Goal: Task Accomplishment & Management: Use online tool/utility

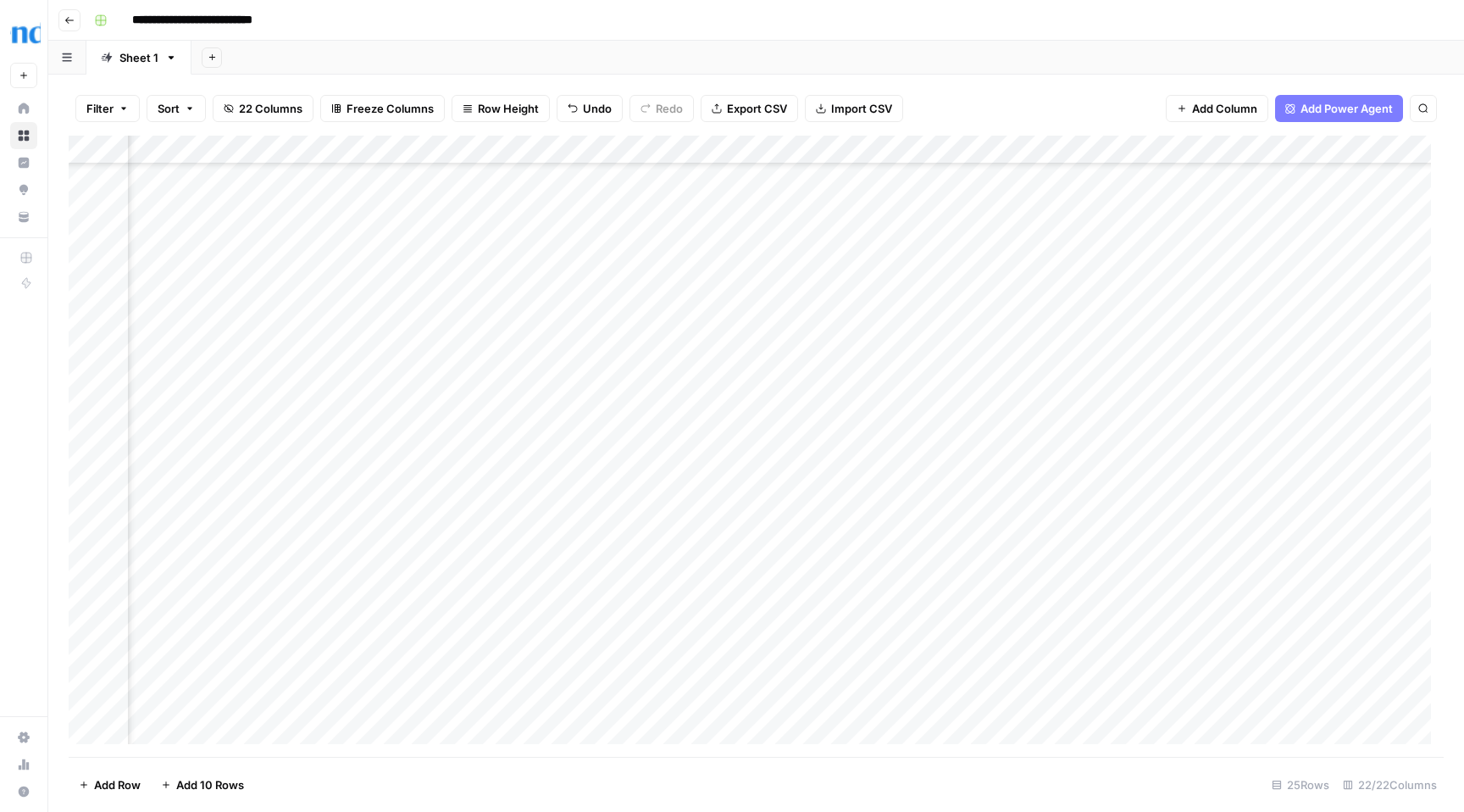
scroll to position [0, 2377]
click at [1307, 433] on div "Add Column" at bounding box center [756, 321] width 1375 height 373
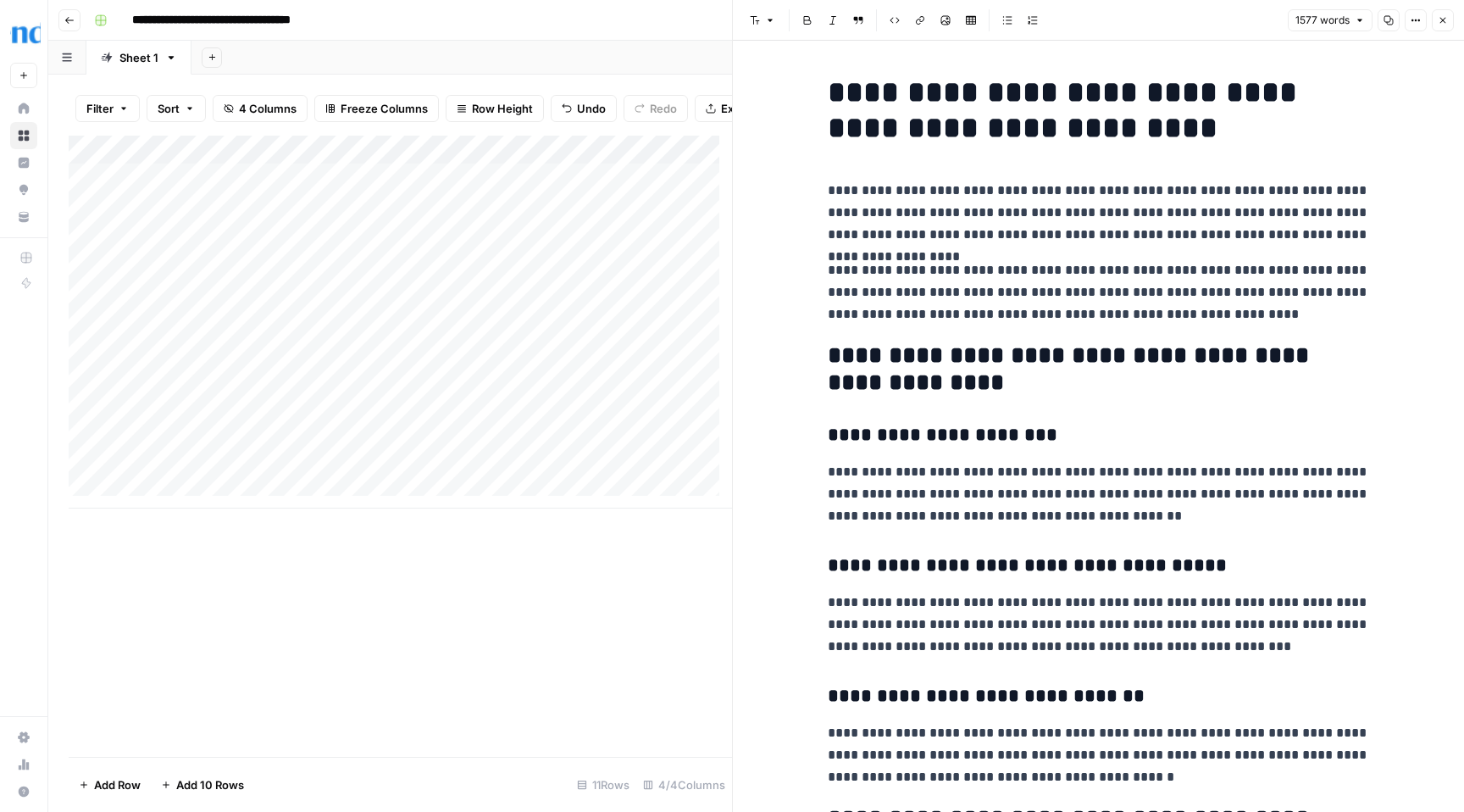
click at [1447, 20] on span "Close" at bounding box center [1447, 20] width 1 height 1
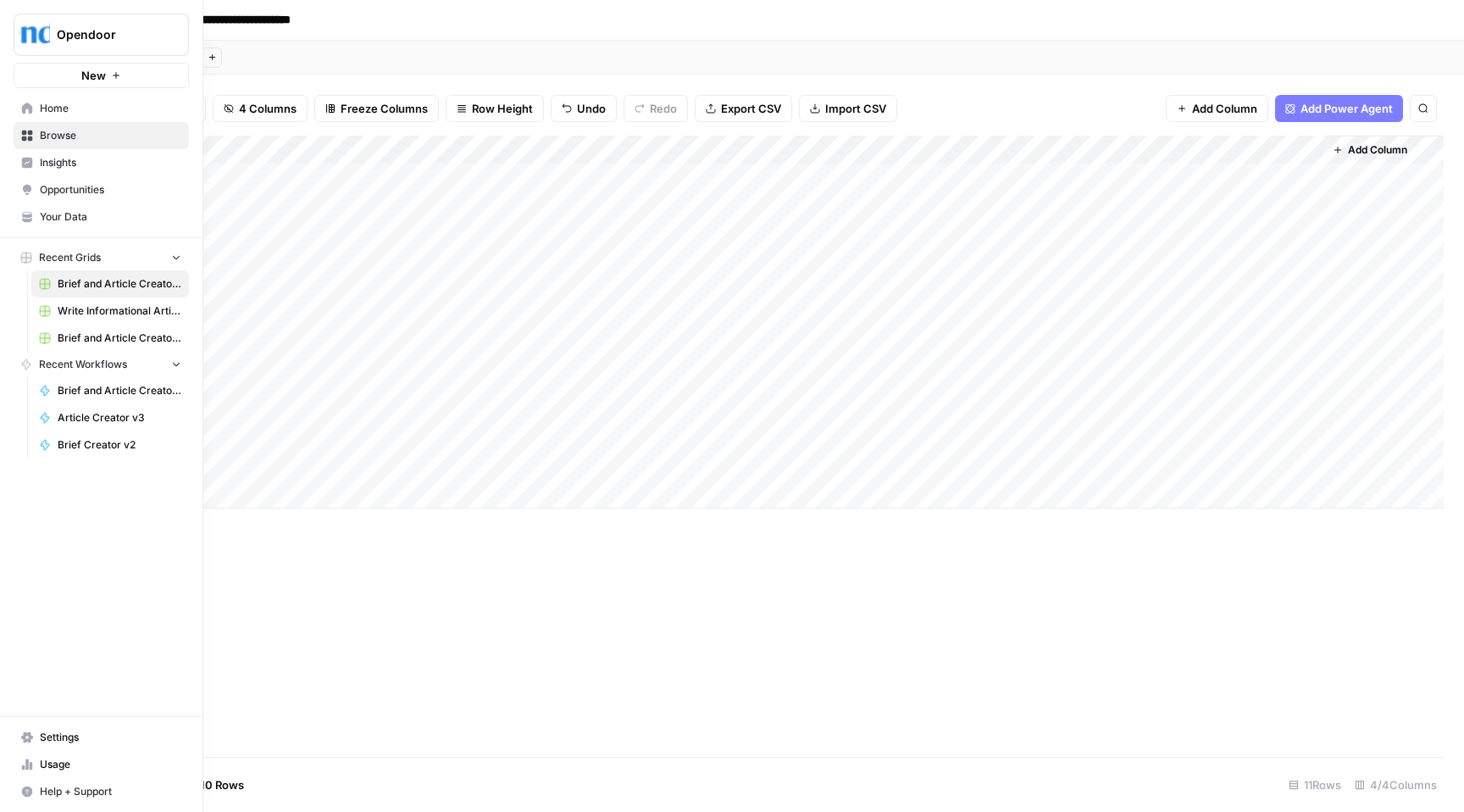
click at [96, 283] on span "Brief and Article Creator v1 Grid (3)" at bounding box center [119, 283] width 124 height 15
click at [102, 390] on span "Brief and Article Creator v1" at bounding box center [119, 390] width 124 height 15
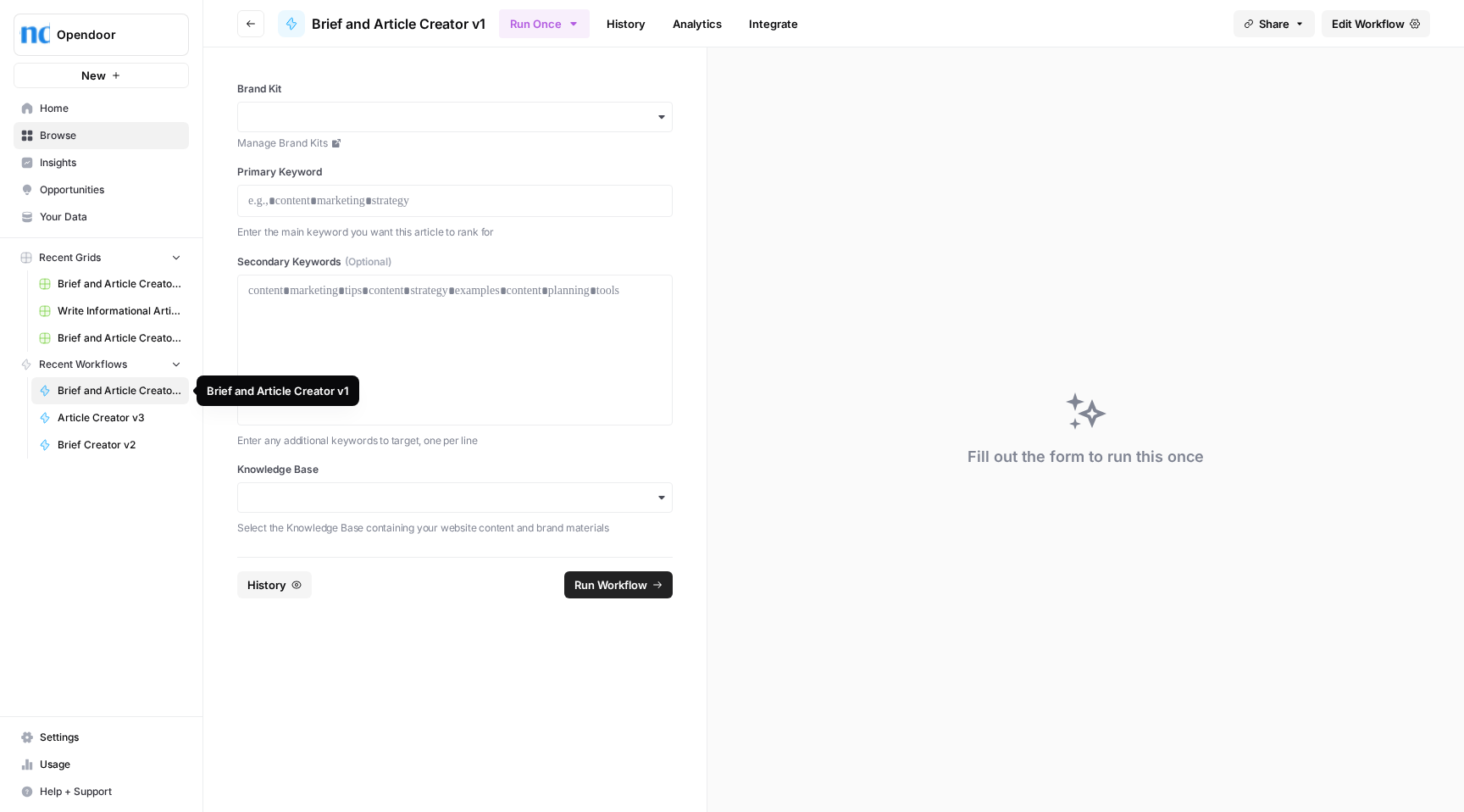
click at [103, 390] on span "Brief and Article Creator v1" at bounding box center [119, 390] width 124 height 15
click at [98, 284] on span "Brief and Article Creator v1 Grid (3)" at bounding box center [119, 283] width 124 height 15
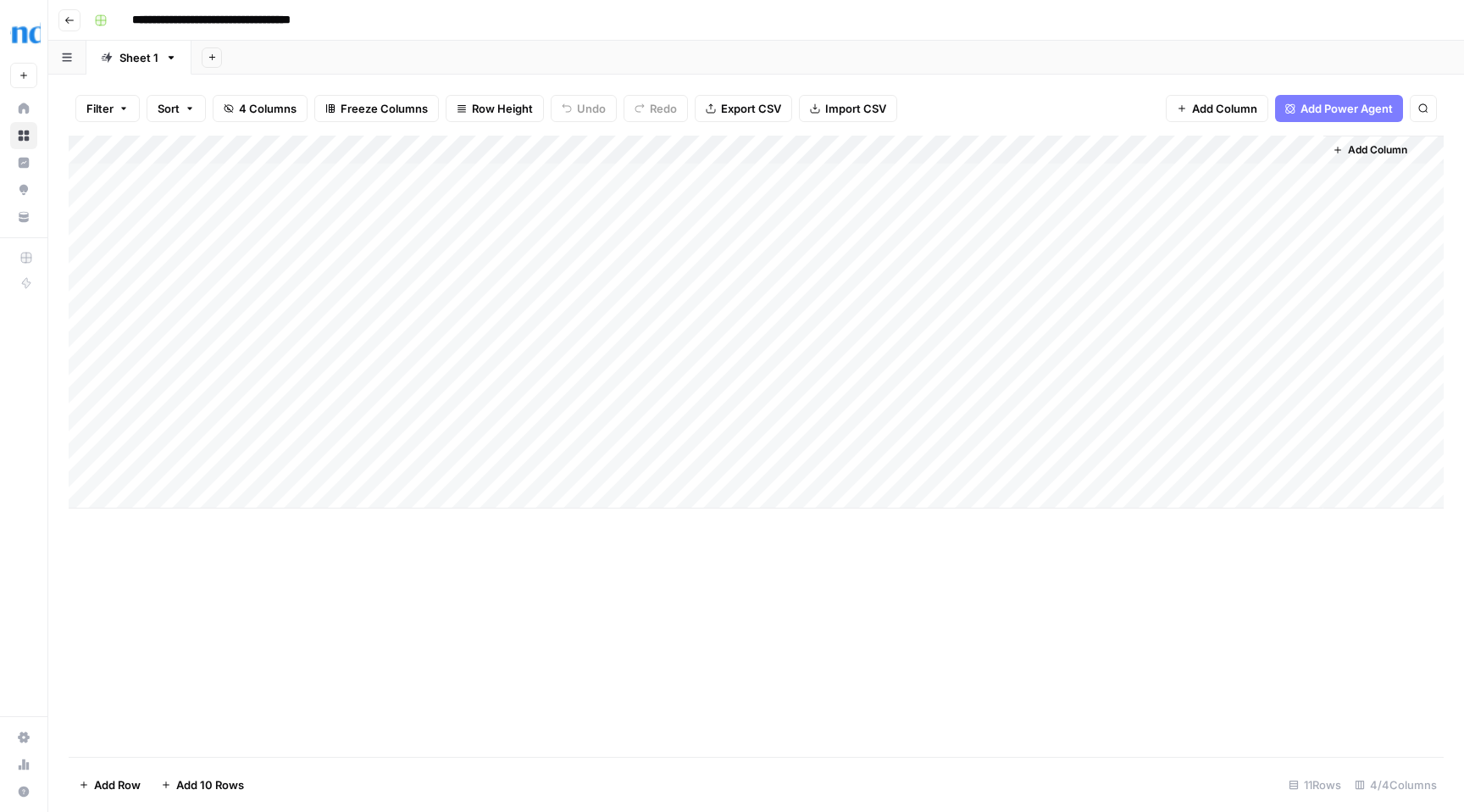
click at [801, 149] on div "Add Column" at bounding box center [756, 321] width 1375 height 373
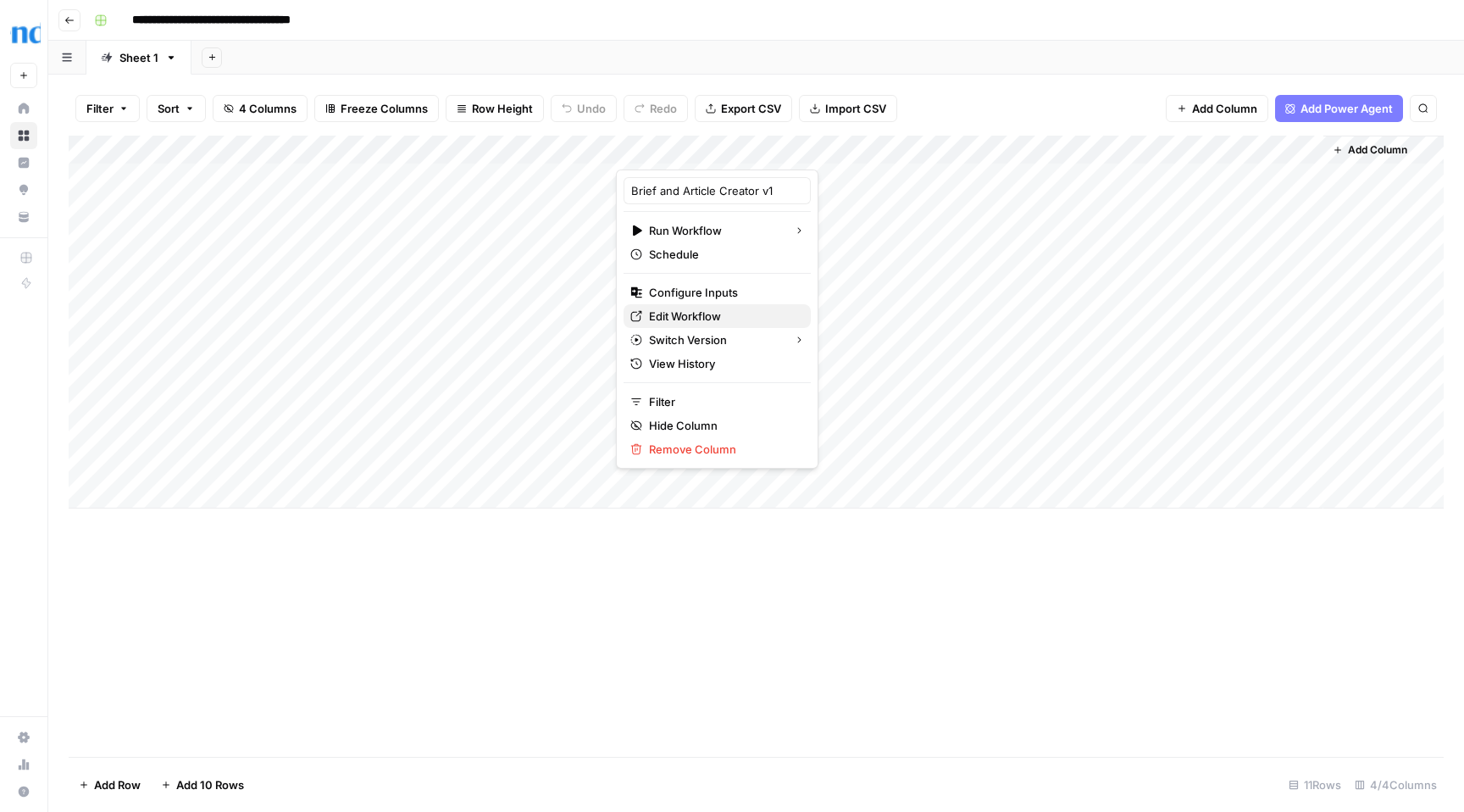
click at [704, 315] on span "Edit Workflow" at bounding box center [723, 315] width 149 height 17
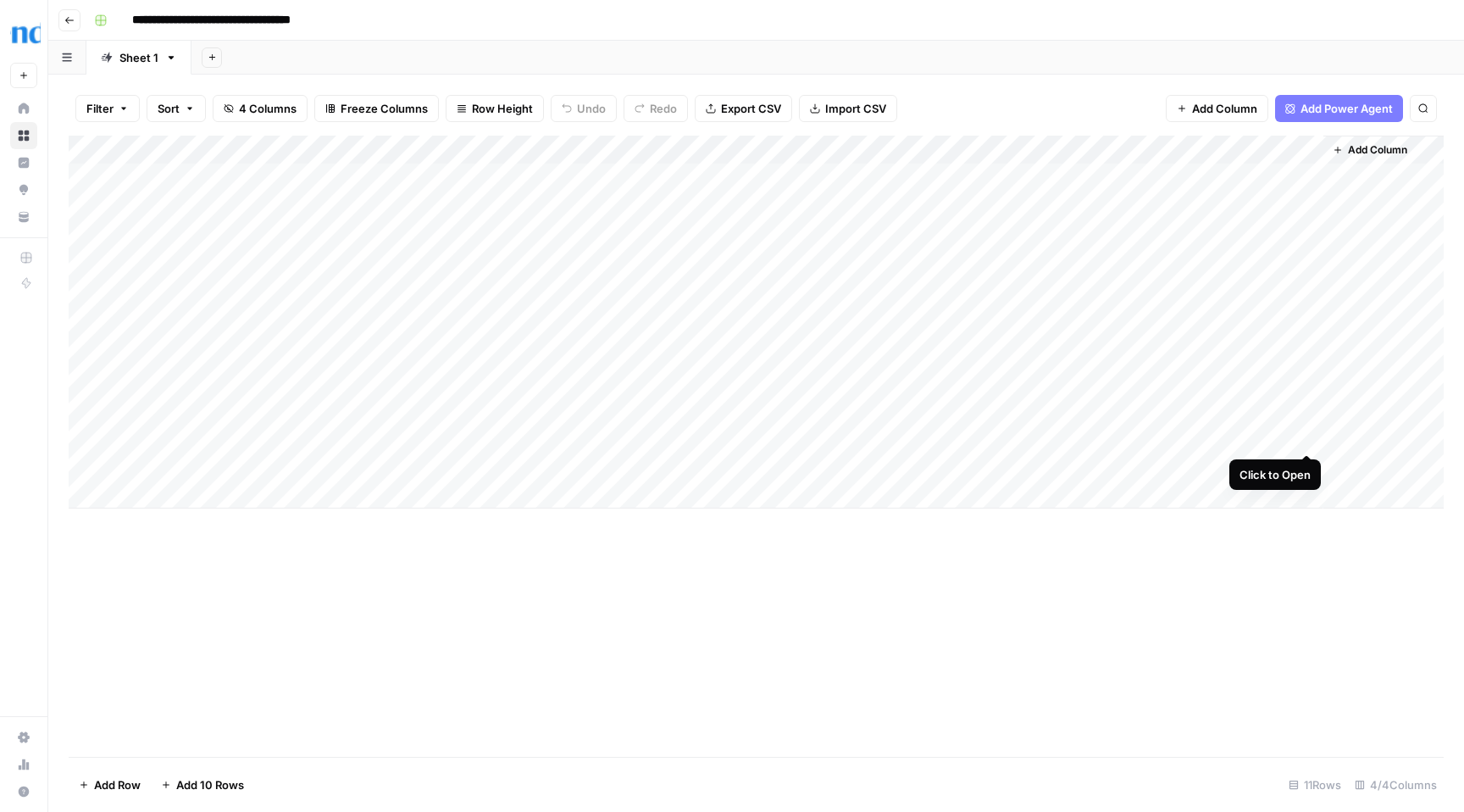
click at [1308, 435] on div "Add Column" at bounding box center [756, 321] width 1375 height 373
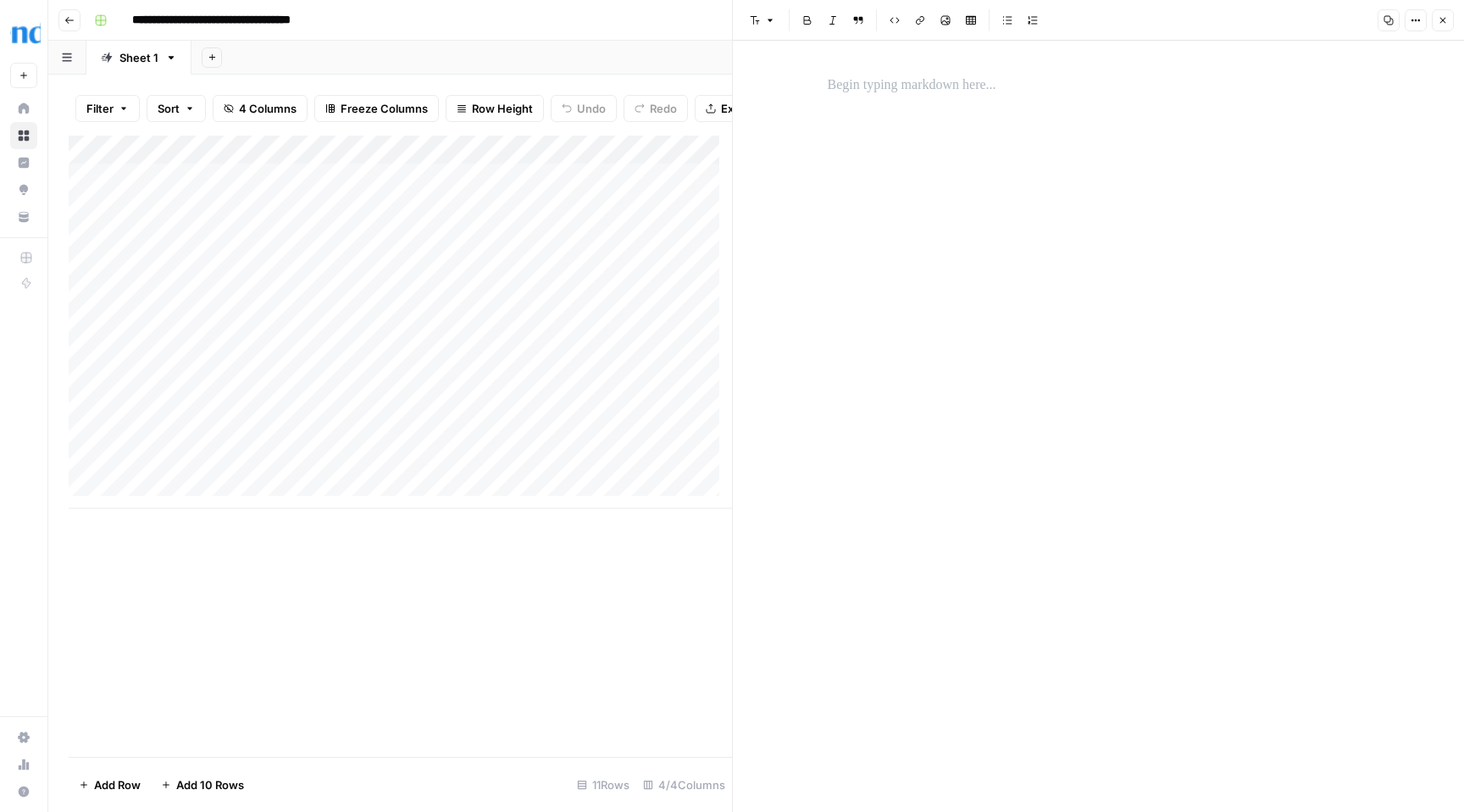
click at [614, 587] on div "Add Column" at bounding box center [400, 446] width 663 height 621
click at [1445, 22] on icon "button" at bounding box center [1444, 20] width 6 height 6
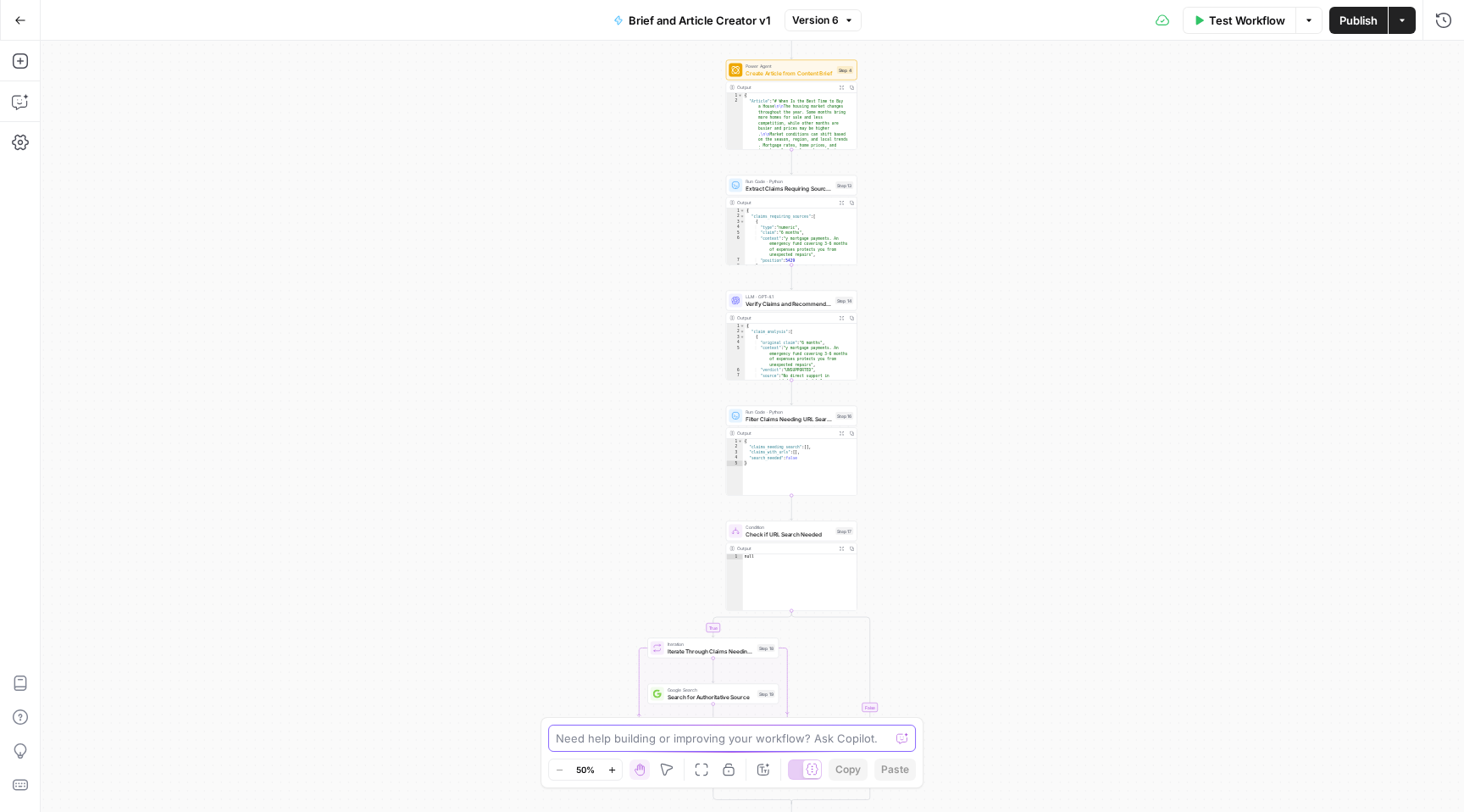
click at [723, 740] on textarea at bounding box center [722, 737] width 334 height 17
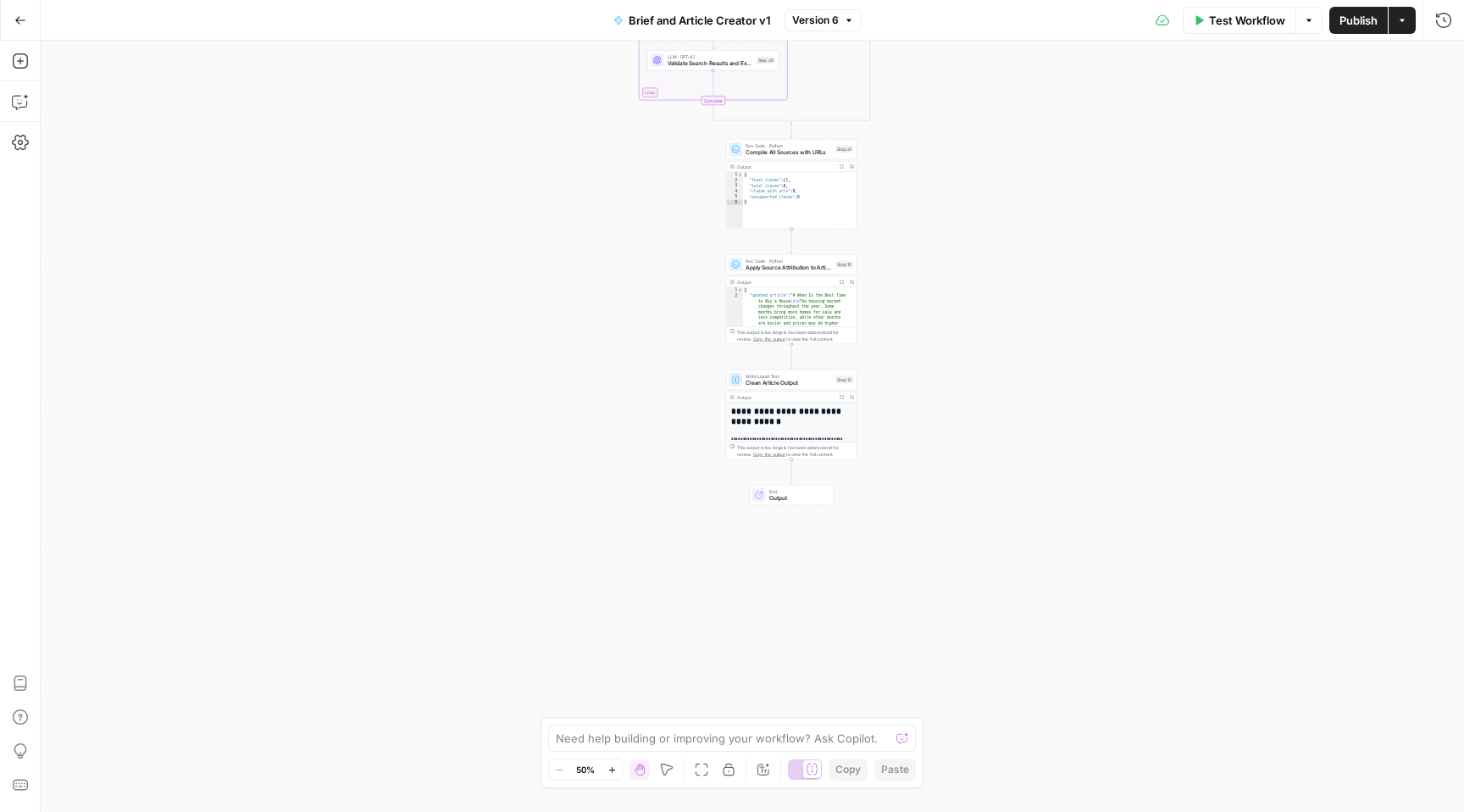
click at [823, 23] on span "Version 6" at bounding box center [816, 20] width 46 height 15
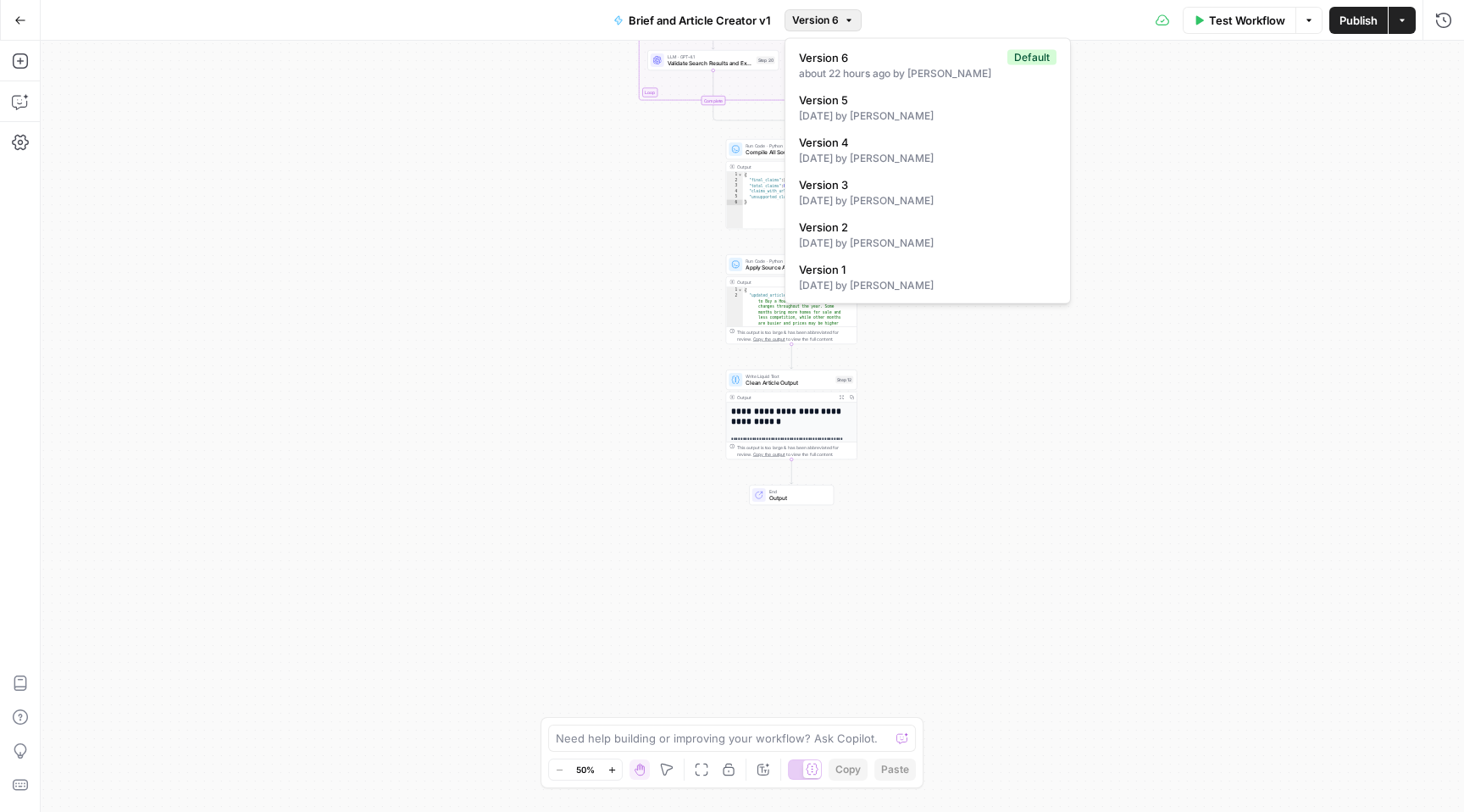
click at [823, 23] on span "Version 6" at bounding box center [816, 20] width 46 height 15
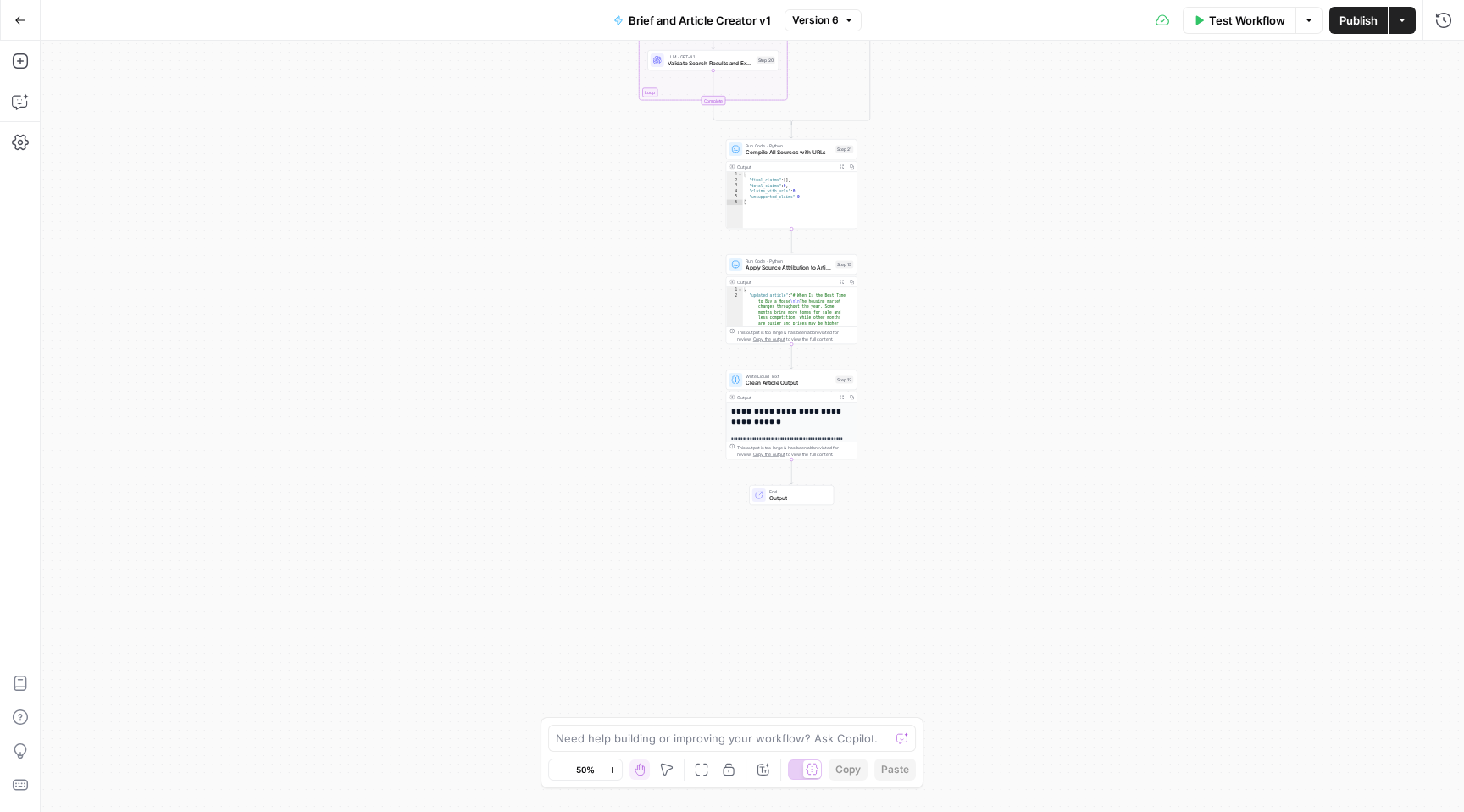
click at [1361, 19] on span "Publish" at bounding box center [1359, 20] width 38 height 17
click at [24, 24] on icon "button" at bounding box center [20, 20] width 12 height 12
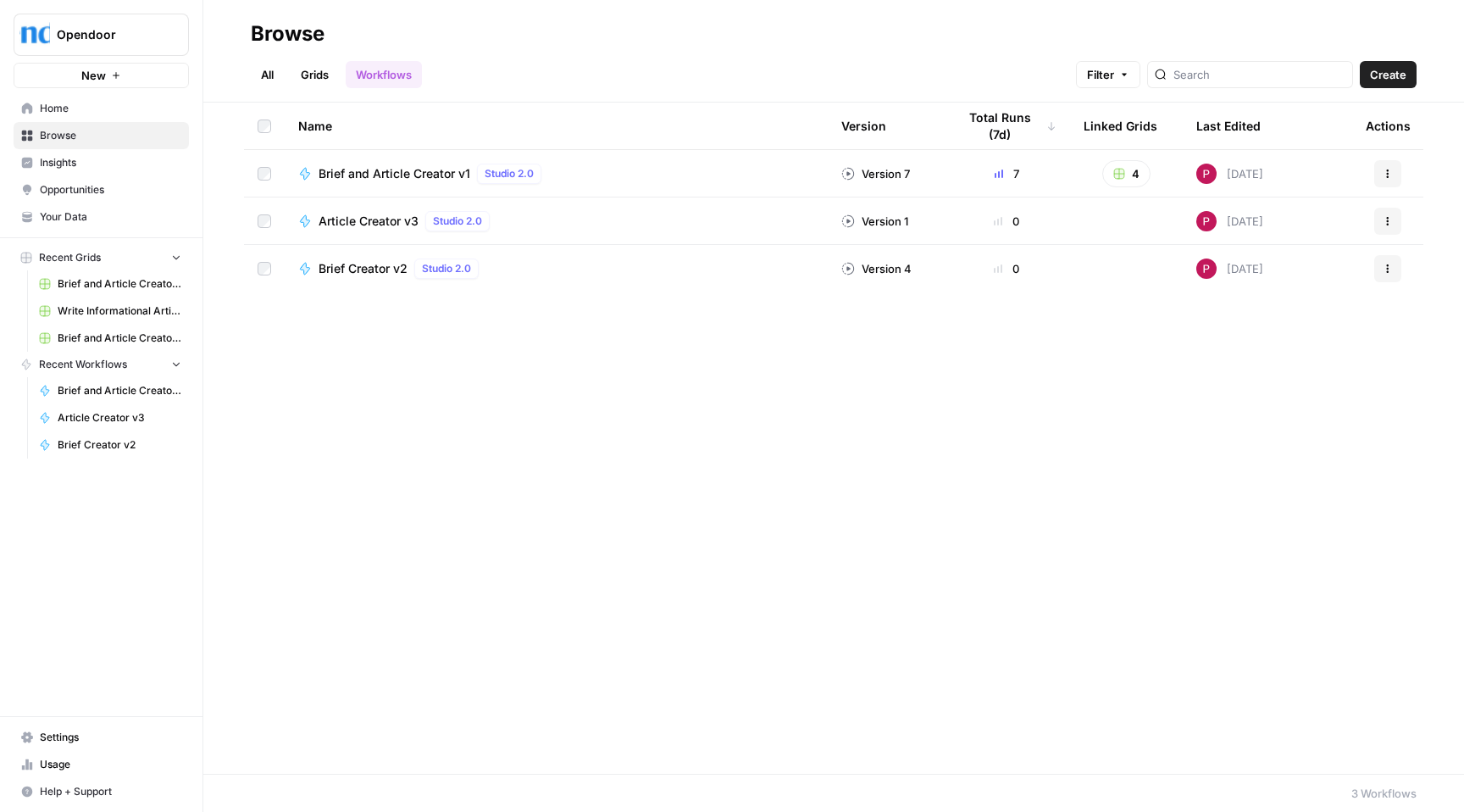
click at [116, 278] on span "Brief and Article Creator v1 Grid (3)" at bounding box center [119, 283] width 124 height 15
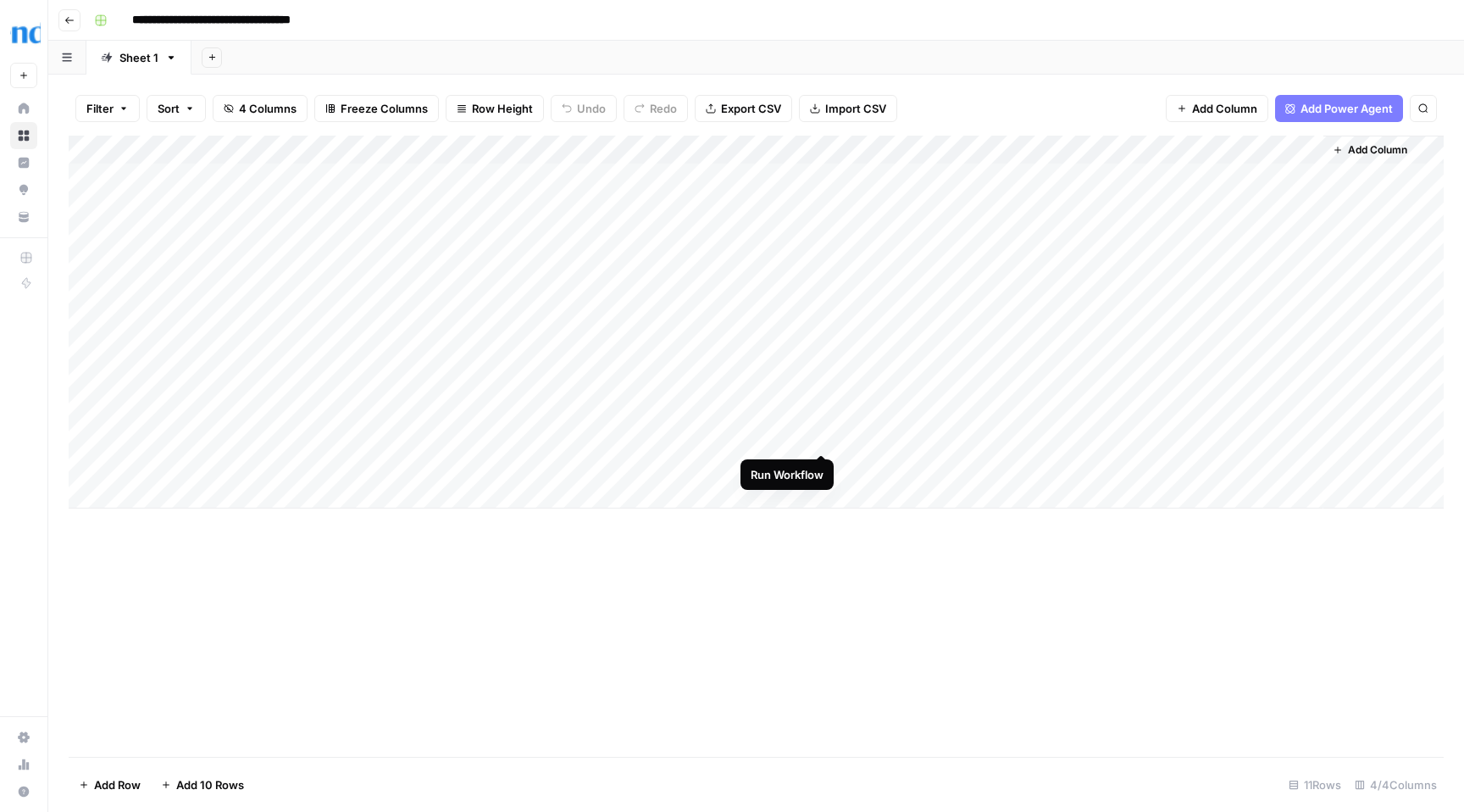
click at [820, 438] on div "Add Column" at bounding box center [756, 321] width 1375 height 373
click at [305, 472] on div "Add Column" at bounding box center [756, 321] width 1375 height 373
type textarea "**********"
click at [500, 467] on div "Add Column" at bounding box center [756, 321] width 1375 height 373
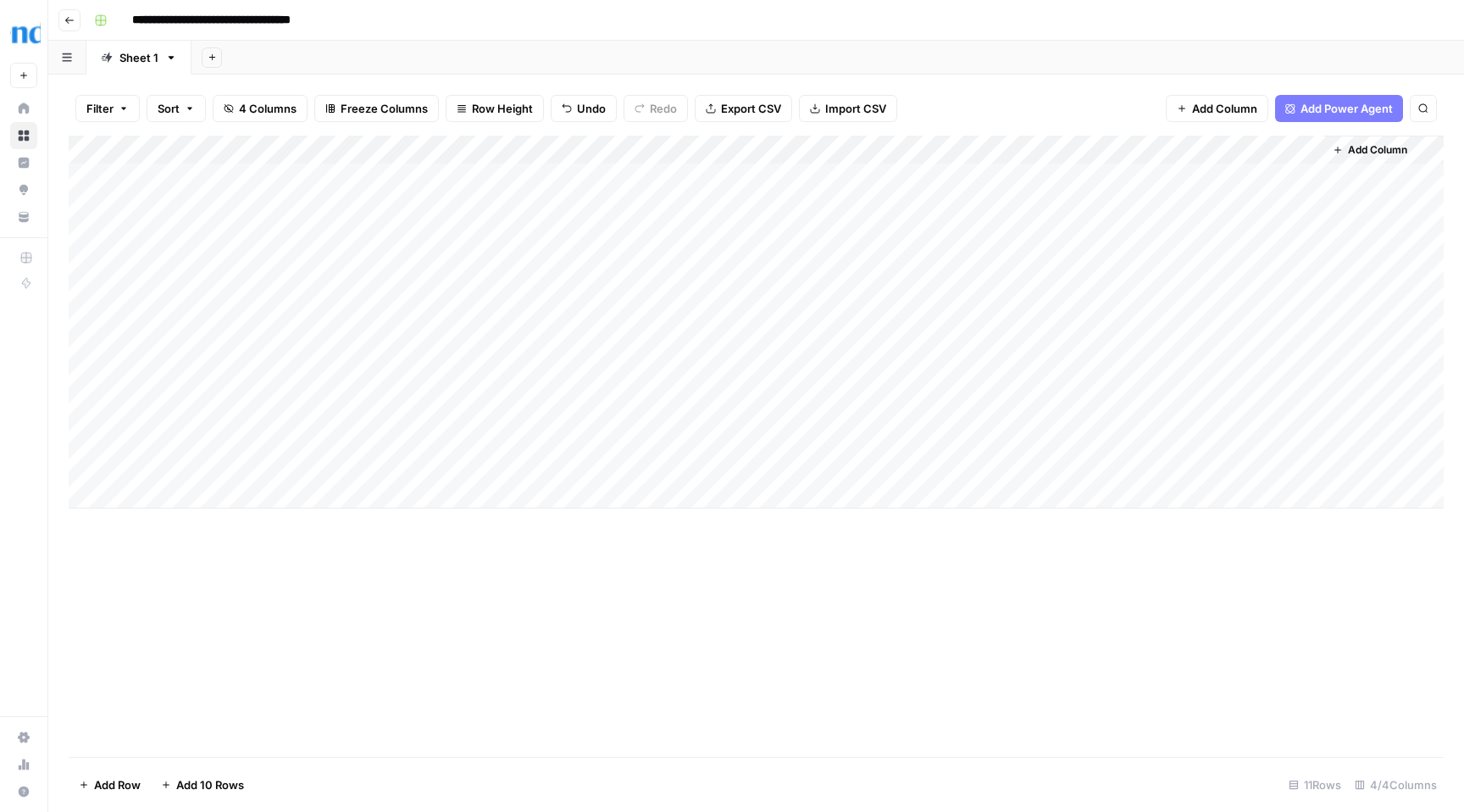
click at [486, 459] on div "Add Column" at bounding box center [756, 321] width 1375 height 373
click at [486, 459] on textarea at bounding box center [507, 467] width 272 height 24
drag, startPoint x: 383, startPoint y: 467, endPoint x: 372, endPoint y: 467, distance: 11.0
click at [372, 467] on textarea "**********" at bounding box center [507, 467] width 272 height 24
click at [631, 467] on textarea "**********" at bounding box center [507, 467] width 272 height 24
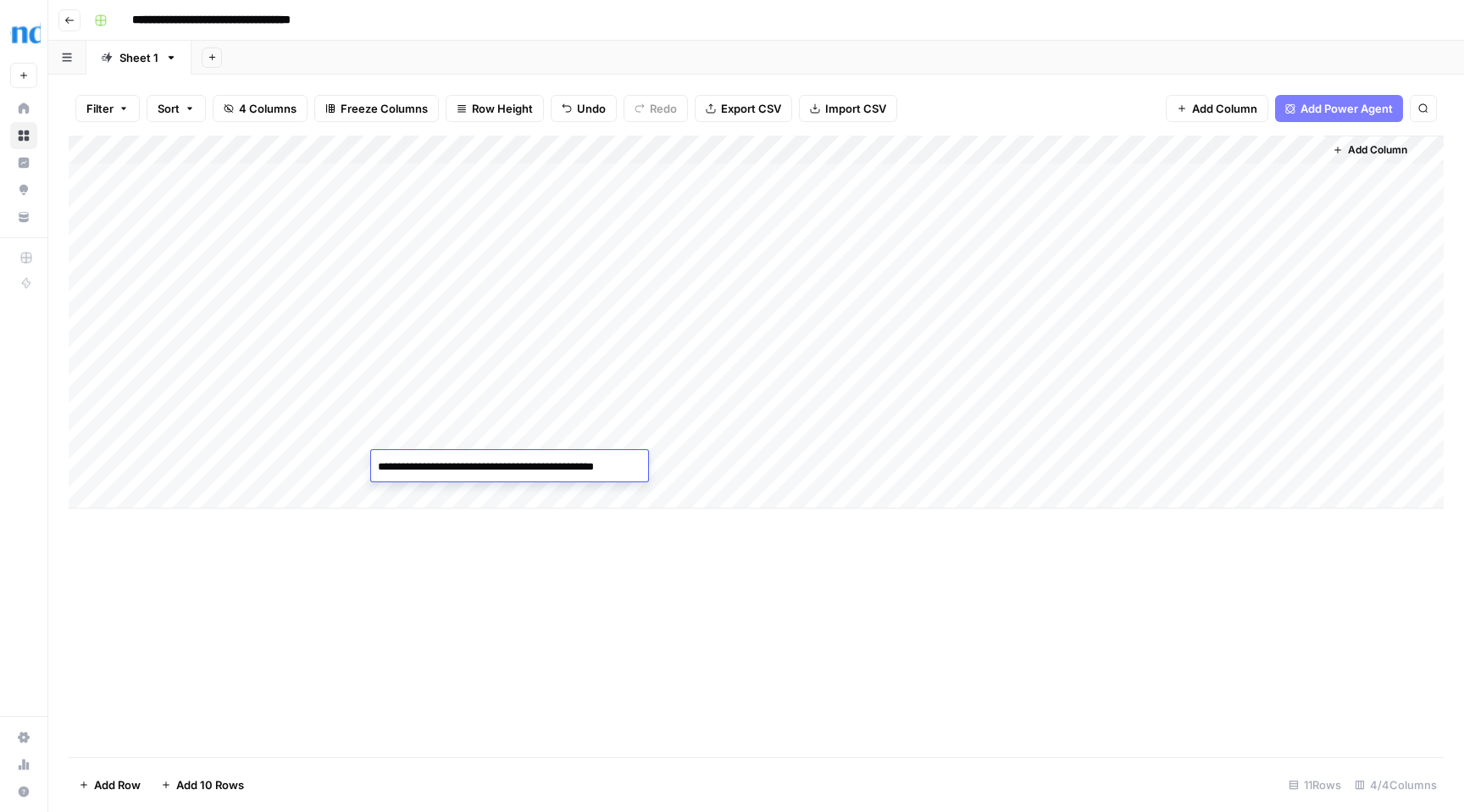
type textarea "**********"
click at [300, 470] on div "Add Column" at bounding box center [756, 321] width 1375 height 373
click at [300, 469] on div "Add Column" at bounding box center [756, 321] width 1375 height 373
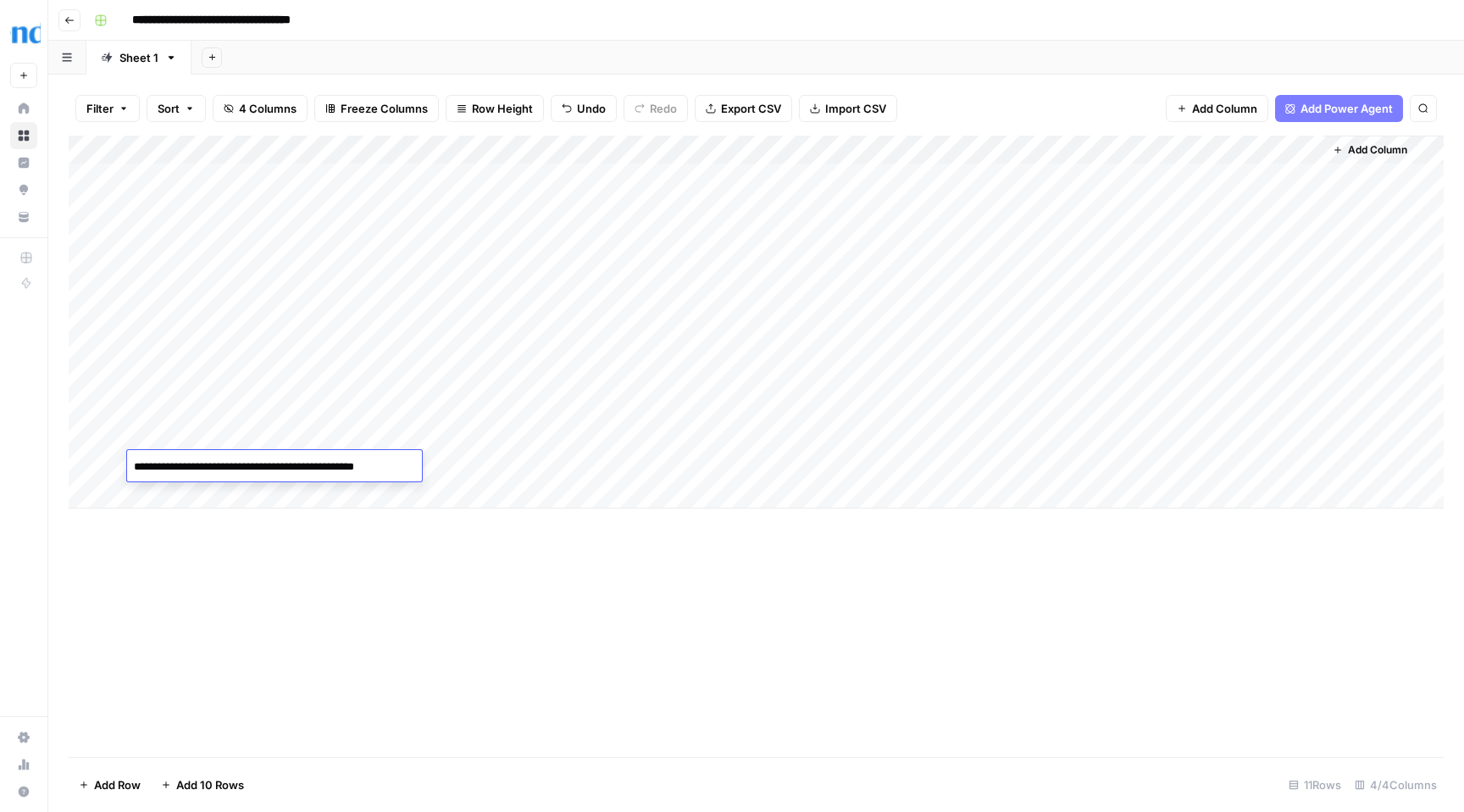
type textarea "**********"
click at [724, 467] on div "Add Column" at bounding box center [756, 321] width 1375 height 373
click at [821, 438] on div "Add Column" at bounding box center [756, 321] width 1375 height 373
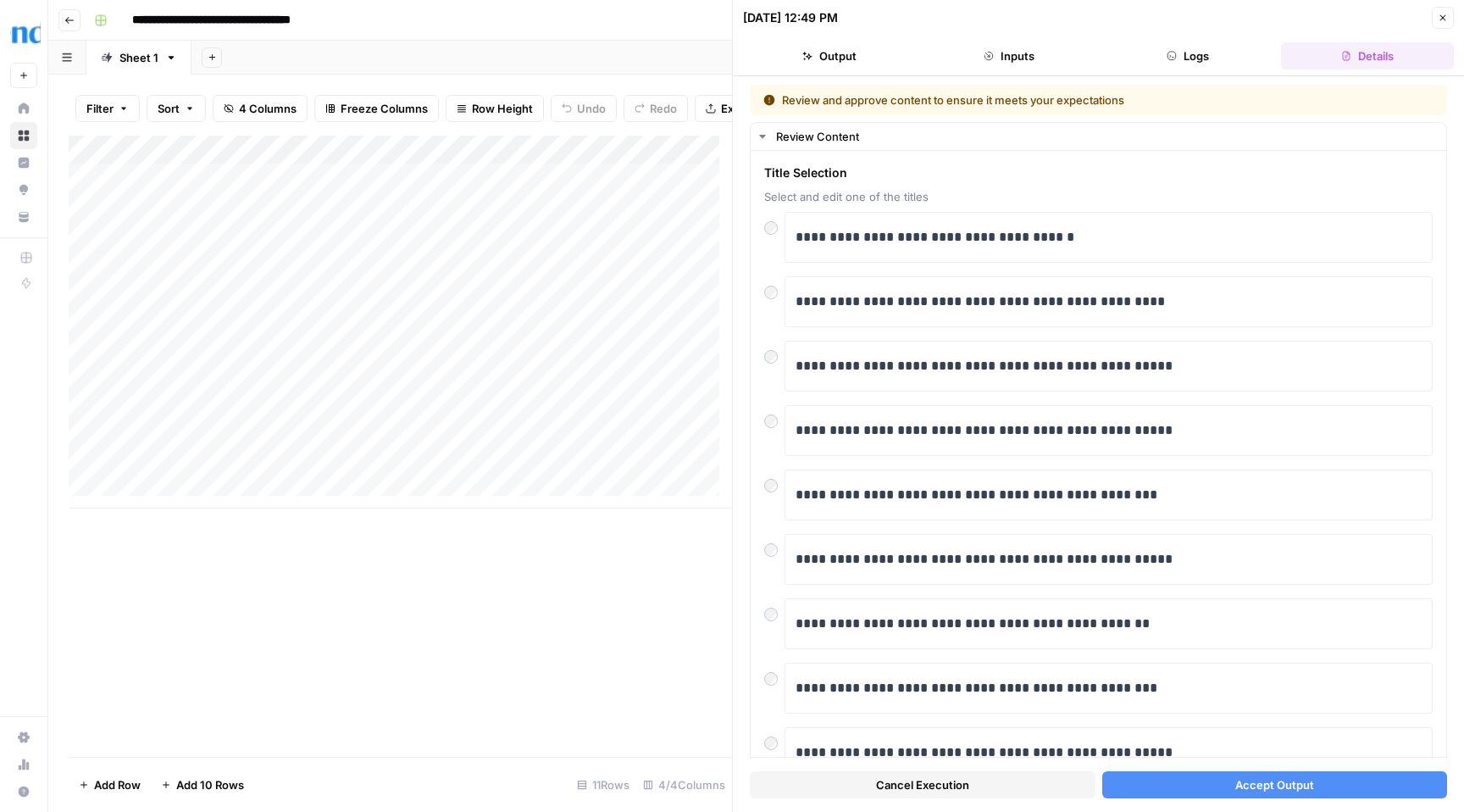
click at [1269, 788] on span "Accept Output" at bounding box center [1274, 784] width 79 height 17
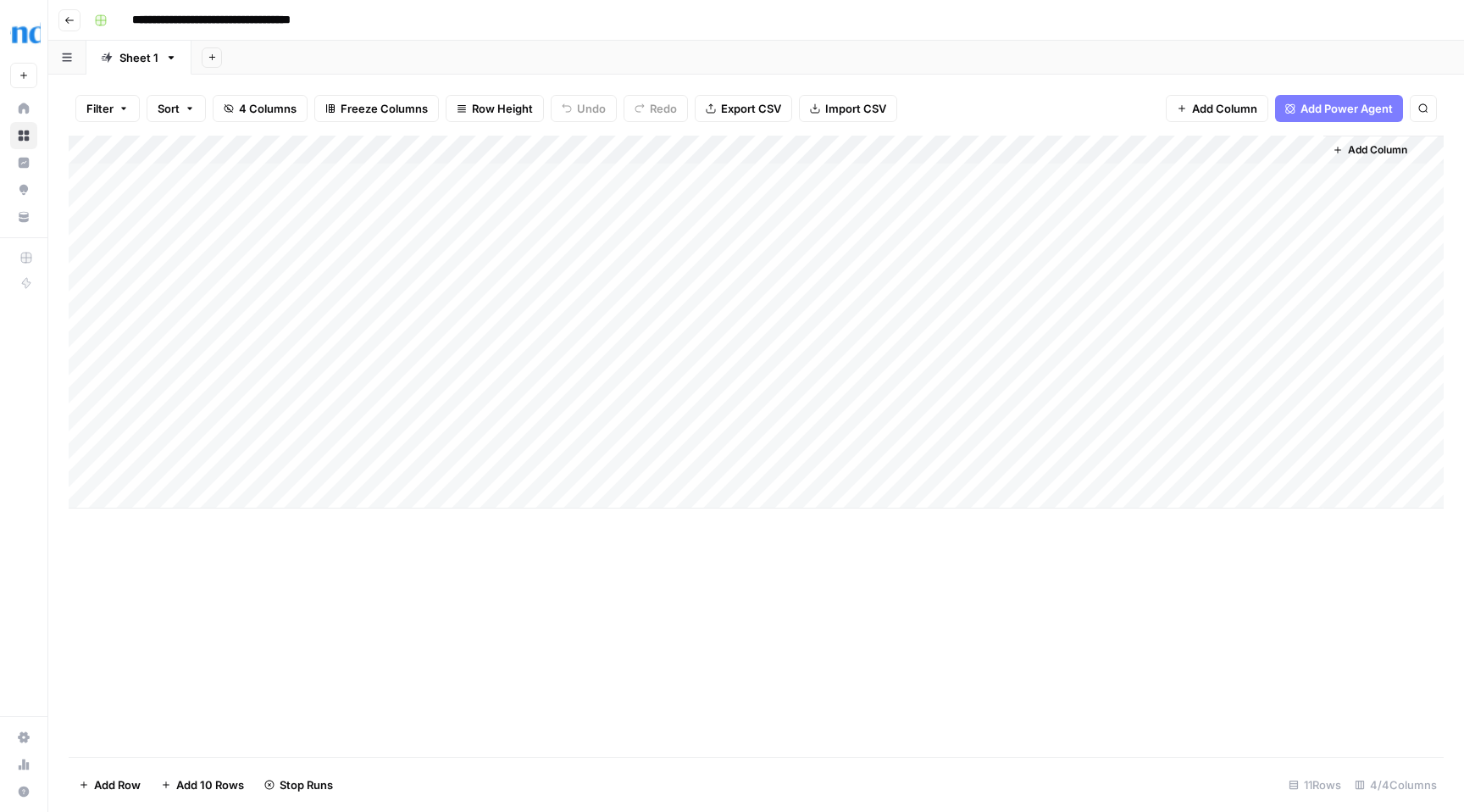
click at [338, 442] on div "Add Column" at bounding box center [756, 321] width 1375 height 373
